Goal: Transaction & Acquisition: Purchase product/service

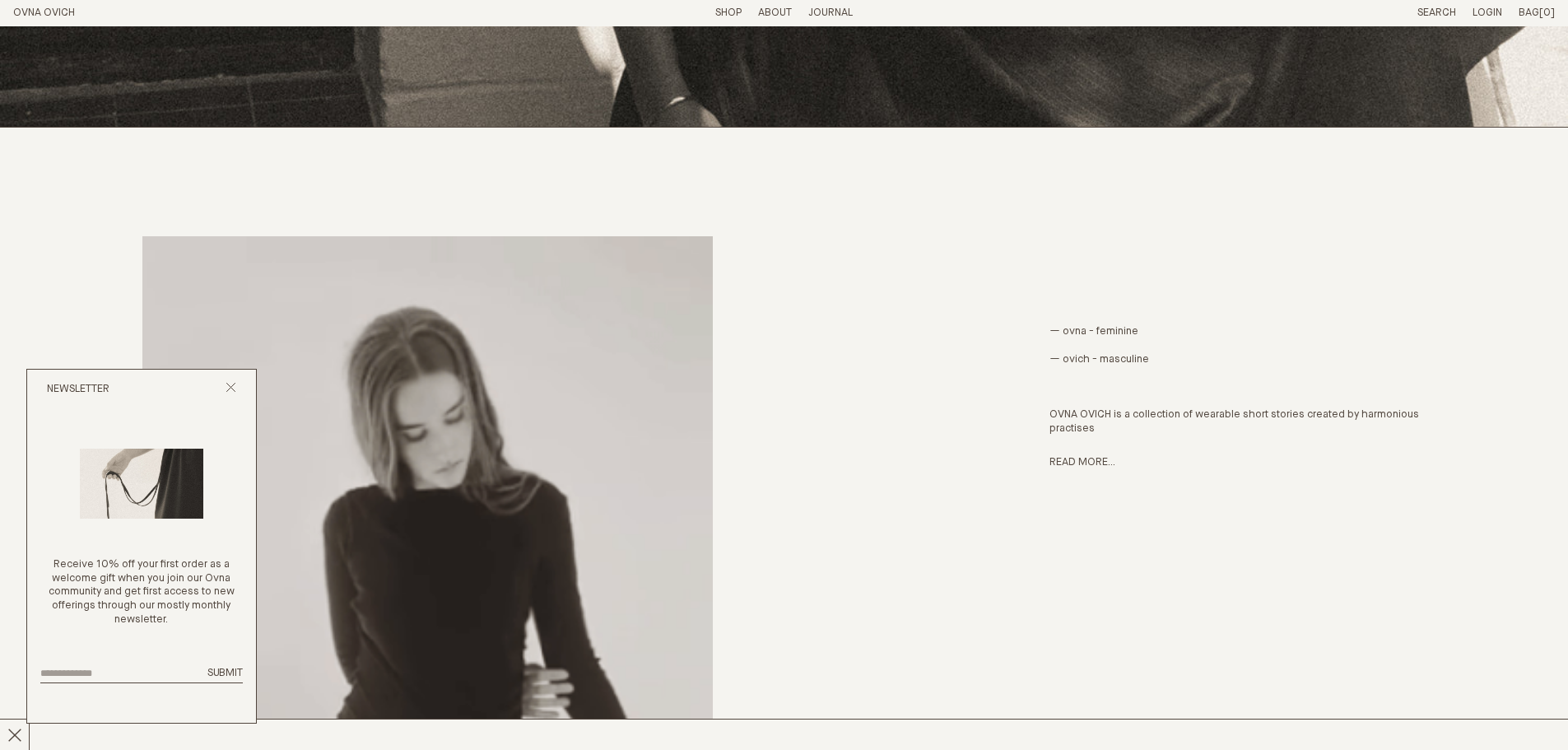
scroll to position [988, 0]
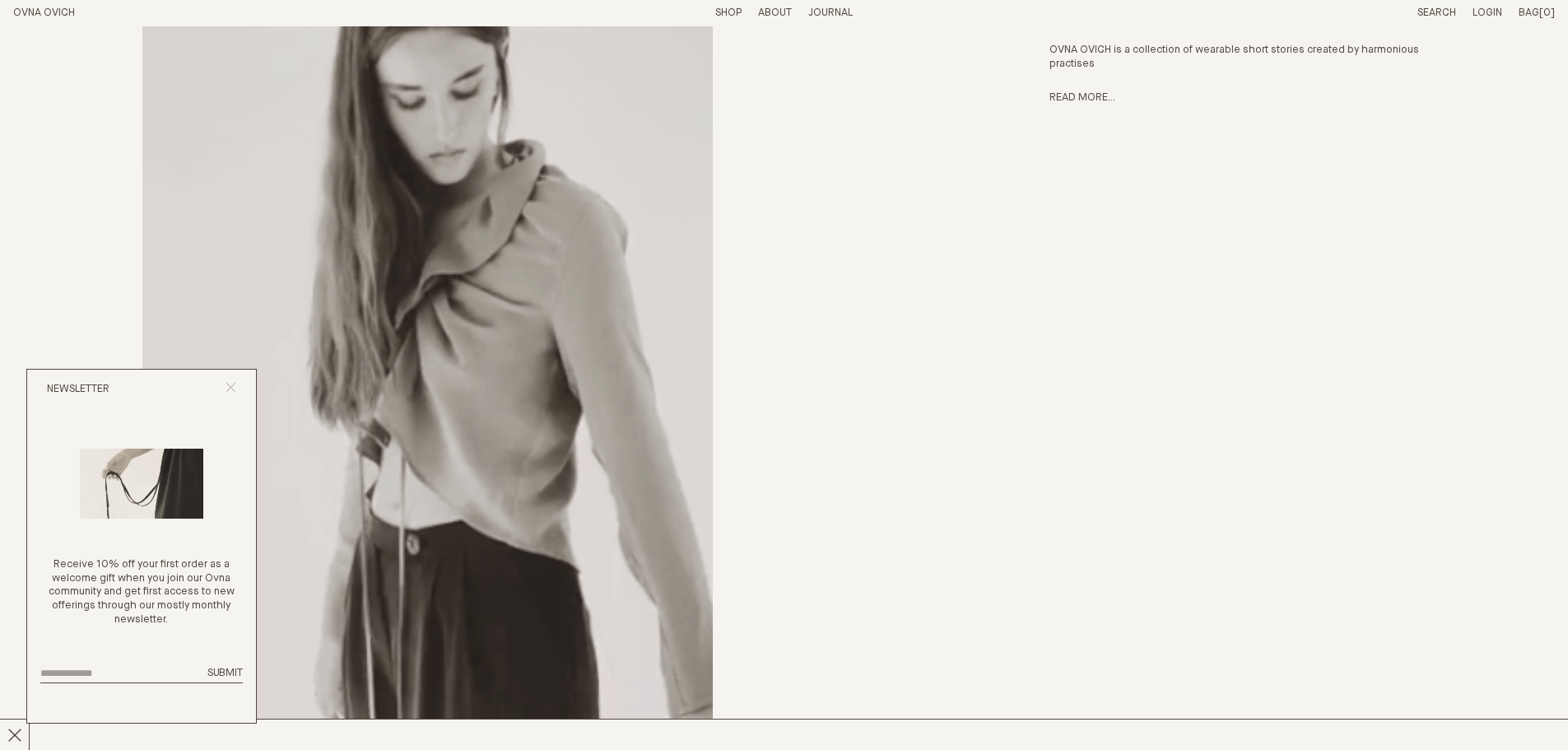
click at [235, 392] on button "Close popup" at bounding box center [231, 390] width 11 height 15
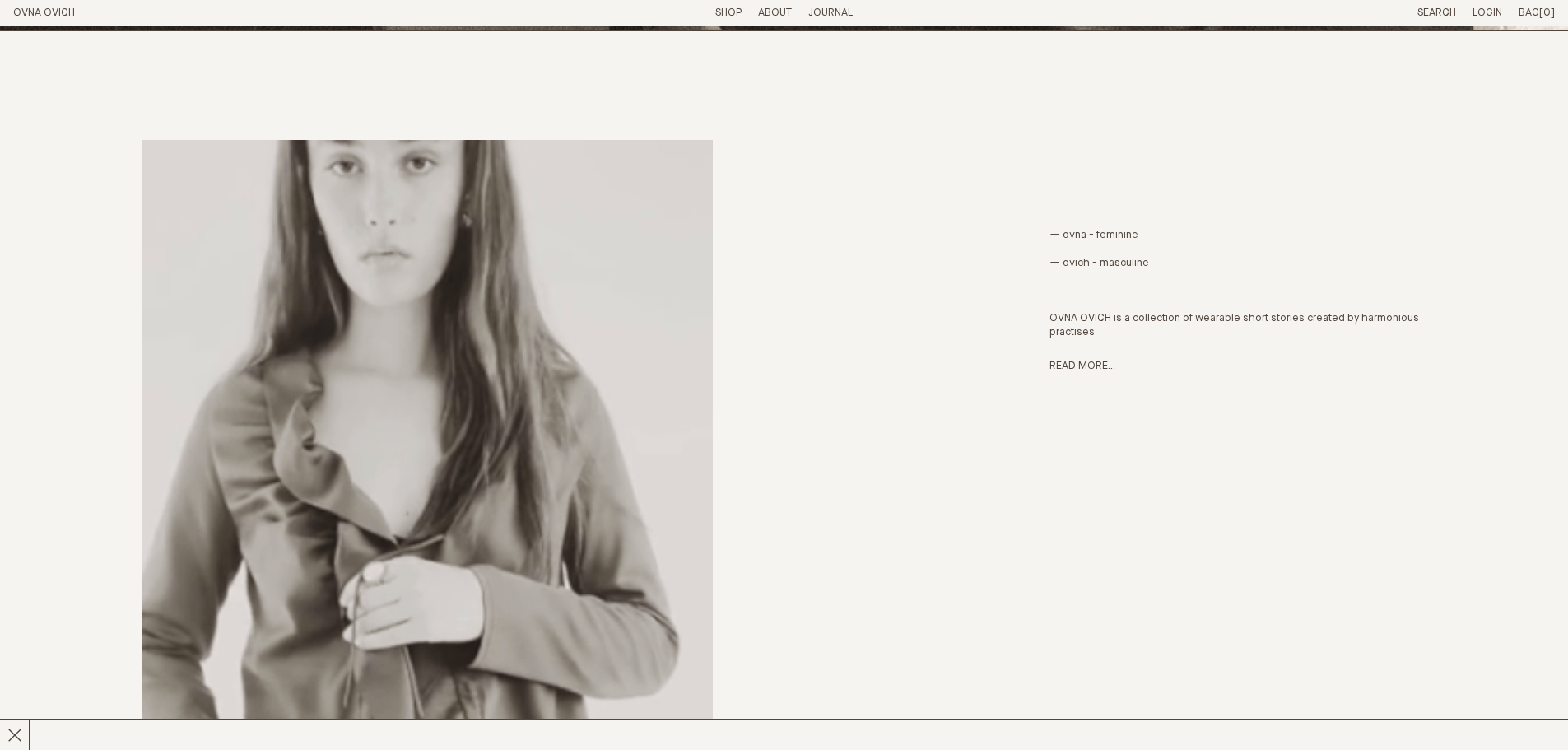
scroll to position [329, 0]
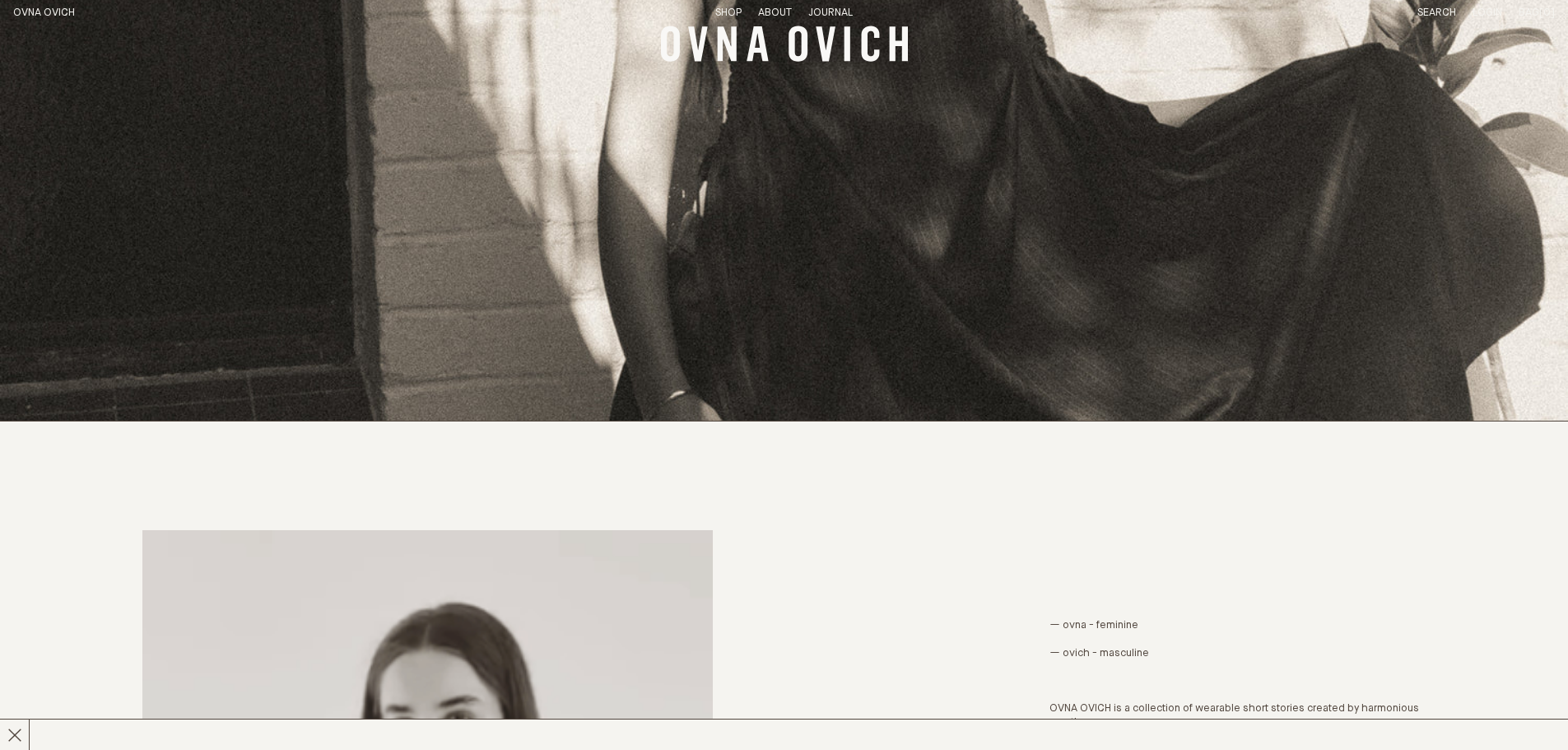
click at [729, 8] on link "Shop" at bounding box center [728, 13] width 26 height 11
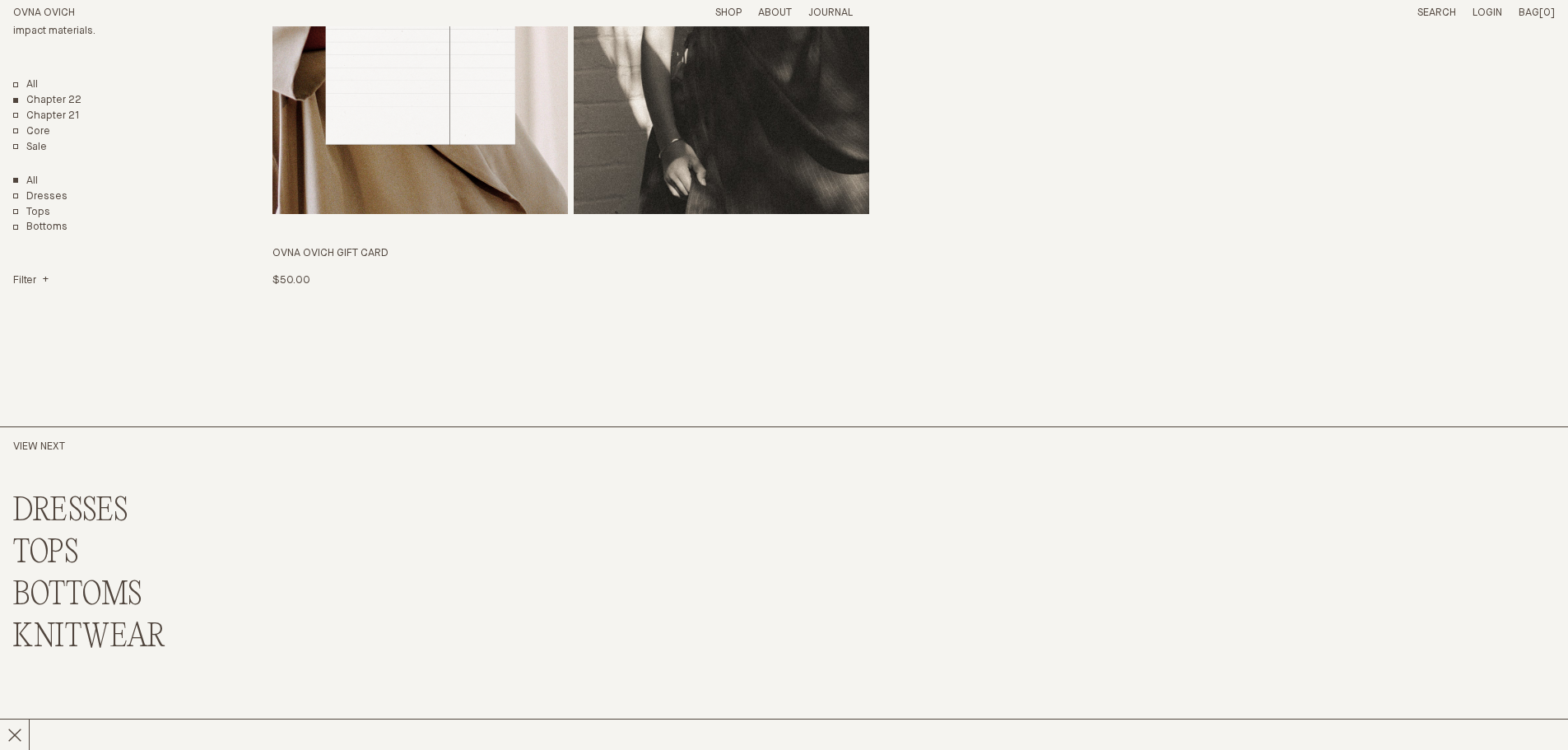
scroll to position [4774, 0]
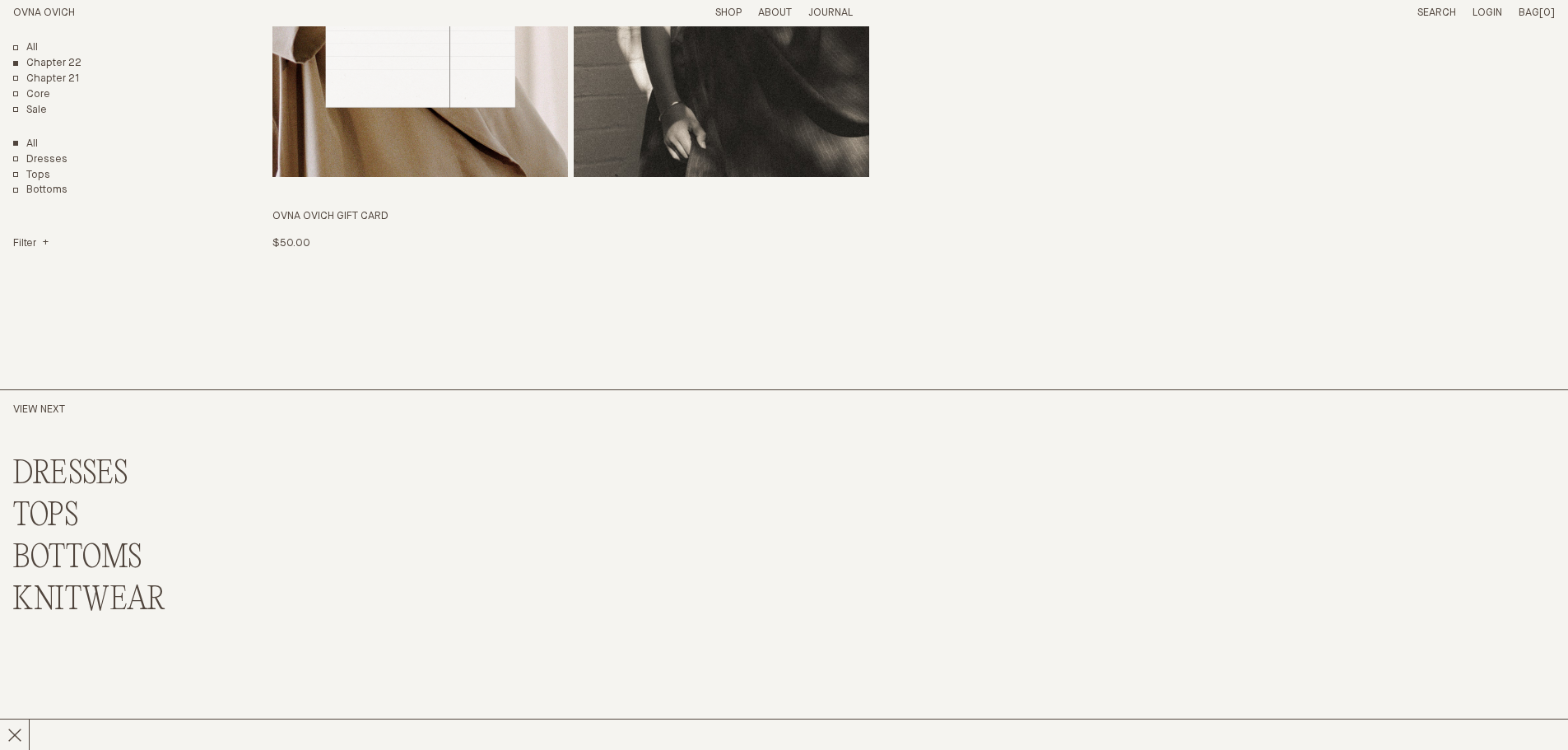
drag, startPoint x: 1199, startPoint y: 527, endPoint x: 1214, endPoint y: 631, distance: 105.1
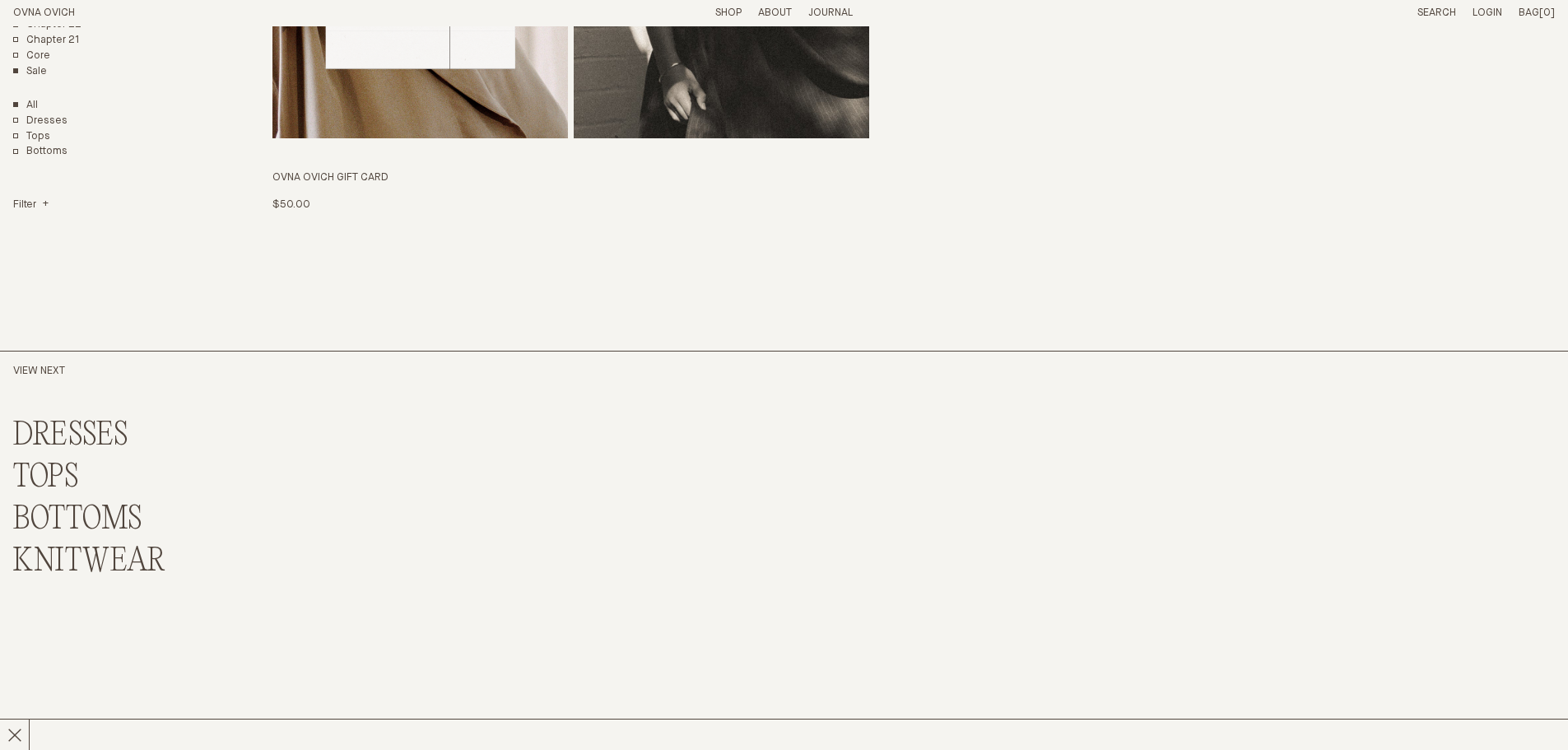
click at [43, 72] on link "Sale" at bounding box center [30, 72] width 34 height 14
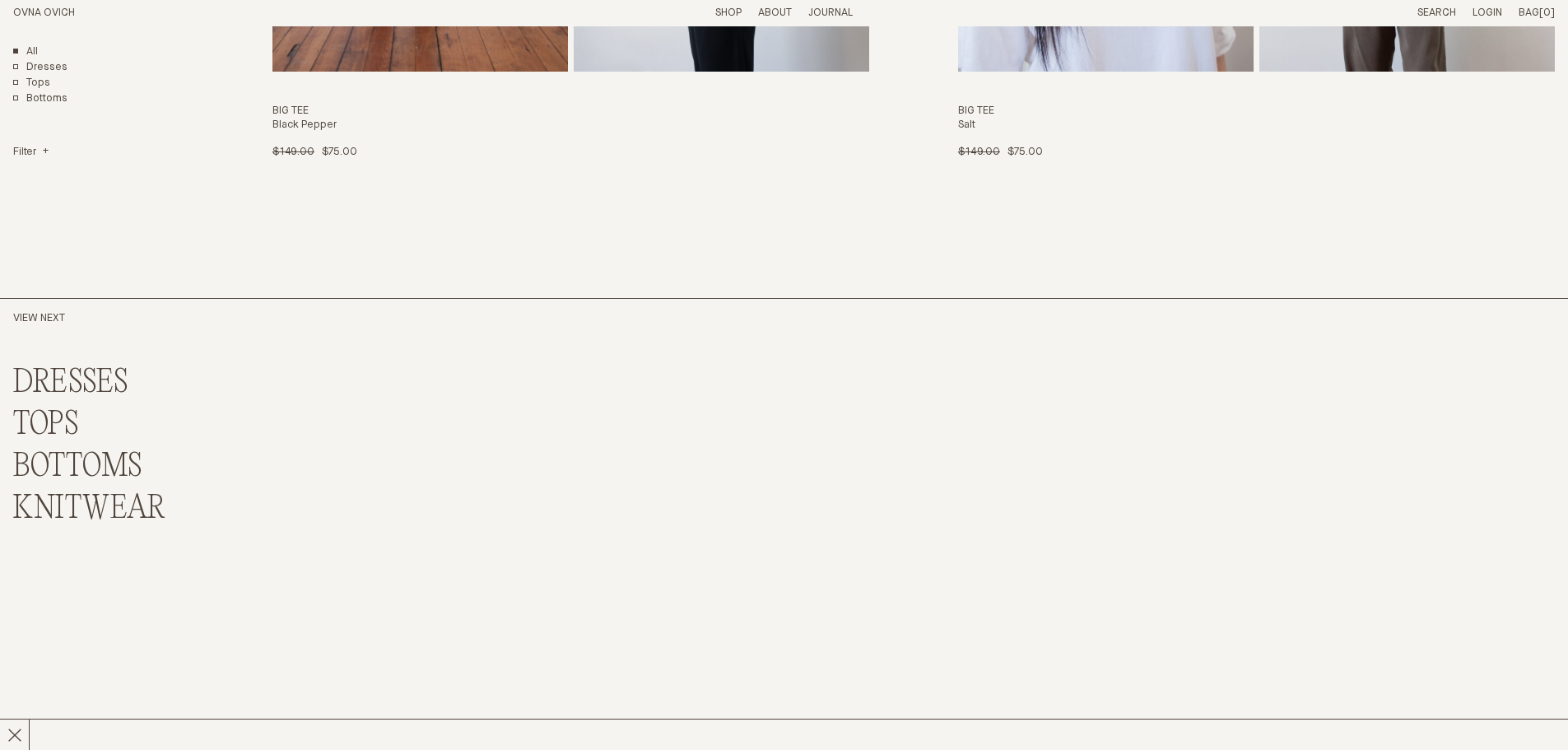
scroll to position [6914, 0]
